Goal: Check status: Check status

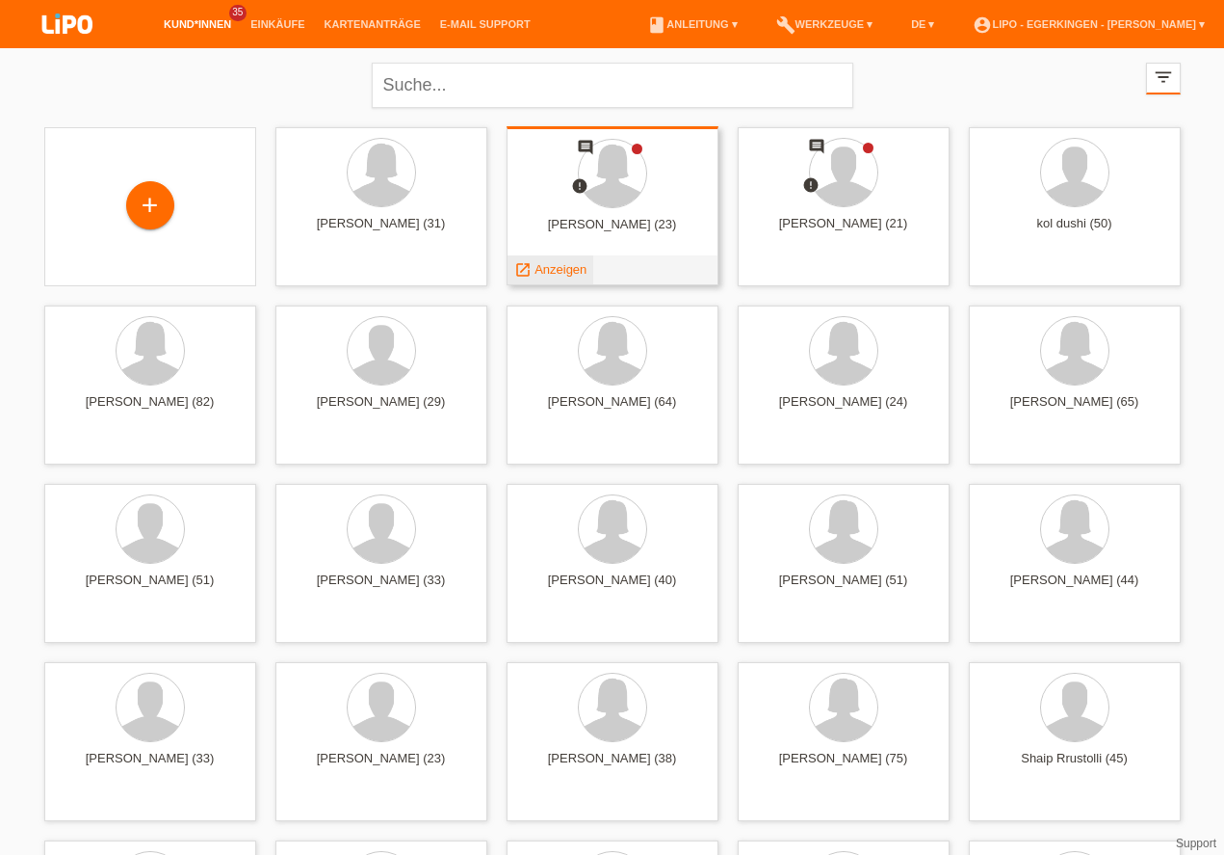
click at [569, 271] on span "Anzeigen" at bounding box center [561, 269] width 52 height 14
click at [561, 265] on span "Anzeigen" at bounding box center [561, 269] width 52 height 14
